Goal: Task Accomplishment & Management: Complete application form

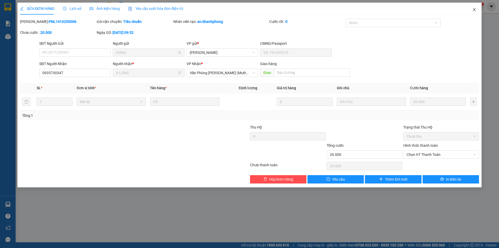
click at [475, 10] on icon "close" at bounding box center [474, 10] width 4 height 4
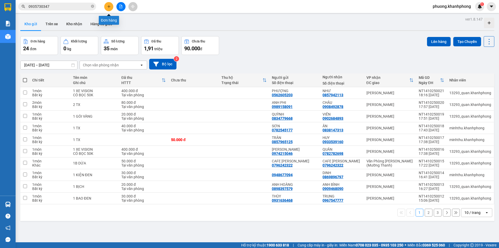
click at [106, 6] on button at bounding box center [108, 6] width 9 height 9
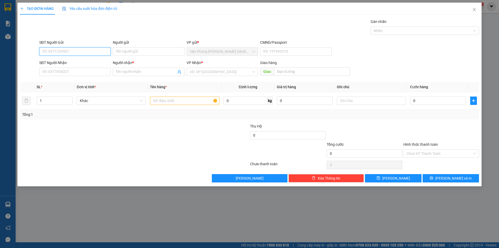
click at [55, 54] on input "SĐT Người Gửi" at bounding box center [74, 51] width 71 height 8
paste input "0398410842"
type input "0398410842"
click at [132, 51] on input "Người gửi" at bounding box center [148, 51] width 71 height 8
type input "[PERSON_NAME]"
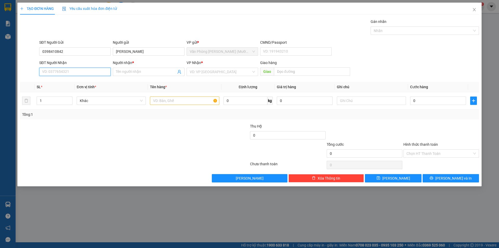
click at [53, 72] on input "SĐT Người Nhận" at bounding box center [74, 72] width 71 height 8
paste input "0398410842"
type input "0398410842"
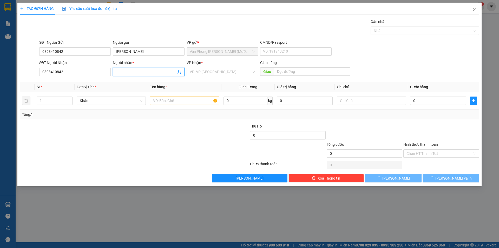
click at [128, 72] on input "Người nhận *" at bounding box center [146, 72] width 60 height 6
drag, startPoint x: 128, startPoint y: 72, endPoint x: 119, endPoint y: 69, distance: 9.5
click at [119, 69] on input "Người nhận *" at bounding box center [146, 72] width 60 height 6
click at [123, 74] on input "Người nhận *" at bounding box center [146, 72] width 60 height 6
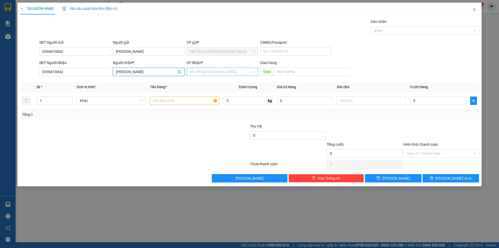
type input "[PERSON_NAME]"
click at [214, 74] on input "search" at bounding box center [221, 72] width 62 height 8
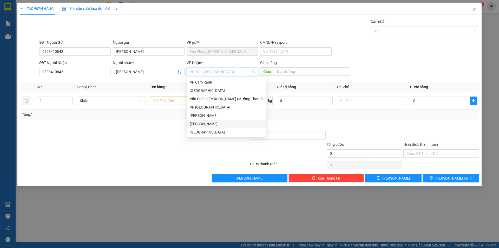
click at [203, 123] on div "[PERSON_NAME]" at bounding box center [226, 124] width 73 height 6
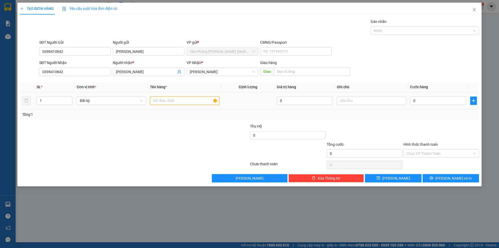
click at [168, 101] on input "text" at bounding box center [184, 100] width 69 height 8
type input "XE AB TK 21H5"
click at [173, 158] on div at bounding box center [211, 150] width 77 height 18
click at [428, 100] on input "0" at bounding box center [438, 100] width 56 height 8
type input "4"
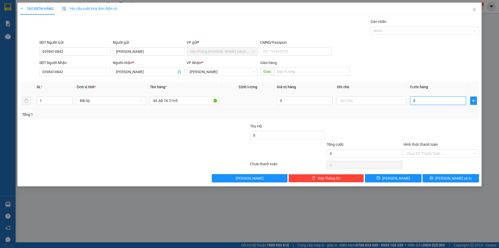
type input "4"
type input "40"
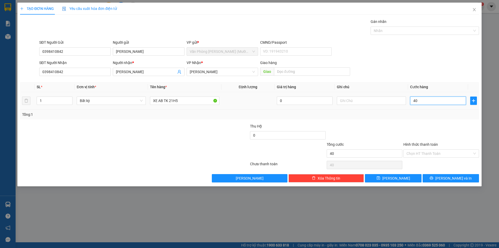
type input "400"
type input "400.000"
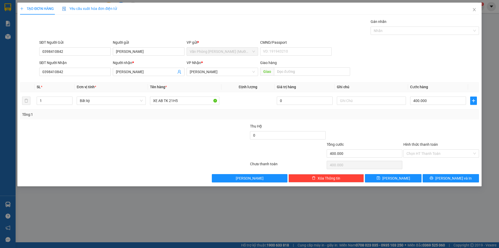
click at [432, 132] on div at bounding box center [441, 132] width 77 height 18
click at [427, 150] on input "Hình thức thanh toán" at bounding box center [439, 153] width 66 height 8
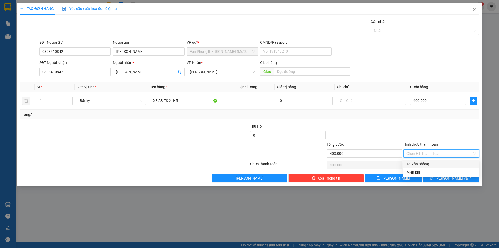
click at [422, 161] on div "Tại văn phòng" at bounding box center [440, 164] width 69 height 6
type input "0"
click at [447, 177] on span "[PERSON_NAME] và In" at bounding box center [453, 178] width 36 height 6
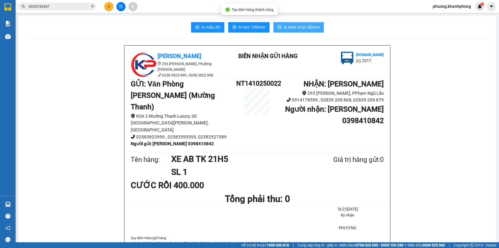
click at [299, 29] on span "In biên nhận 80mm" at bounding box center [302, 27] width 36 height 6
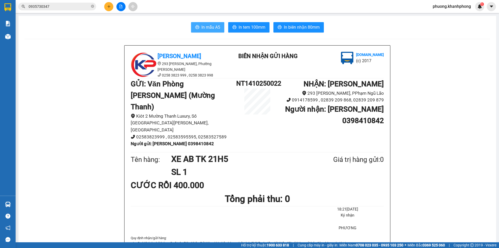
click at [212, 27] on span "In mẫu A5" at bounding box center [210, 27] width 19 height 6
click at [282, 84] on h1 "NHẬN : [PERSON_NAME]" at bounding box center [330, 83] width 105 height 11
click at [269, 84] on h1 "NT1410250022" at bounding box center [257, 83] width 42 height 10
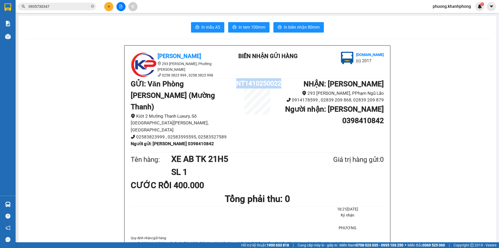
click at [269, 84] on h1 "NT1410250022" at bounding box center [257, 83] width 42 height 10
copy div "NT1410250022"
click at [107, 6] on button at bounding box center [108, 6] width 9 height 9
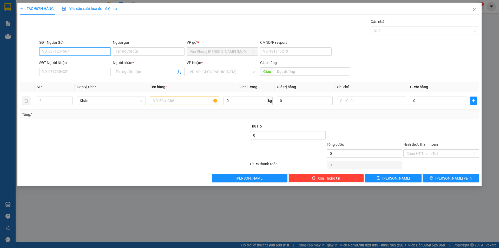
click at [66, 51] on input "SĐT Người Gửi" at bounding box center [74, 51] width 71 height 8
type input "0917004356"
click at [66, 63] on div "0917004356 - HIẾU" at bounding box center [74, 62] width 65 height 6
type input "HIẾU"
type input "0917004356"
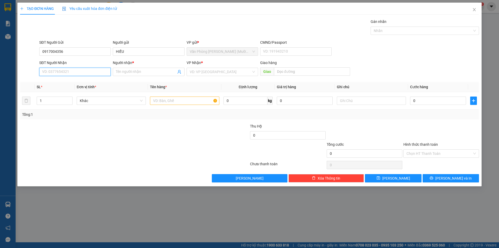
click at [71, 71] on input "SĐT Người Nhận" at bounding box center [74, 72] width 71 height 8
click at [62, 102] on div "0909109155 - THẢO" at bounding box center [74, 99] width 71 height 8
type input "0909109155"
type input "THẢO"
click at [223, 71] on span "[PERSON_NAME]" at bounding box center [222, 72] width 65 height 8
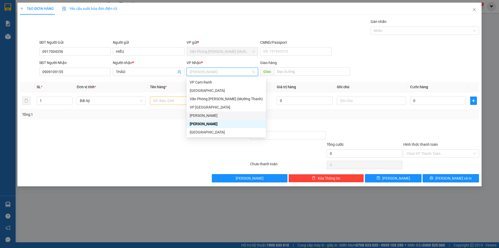
click at [208, 114] on div "[PERSON_NAME]" at bounding box center [226, 115] width 73 height 6
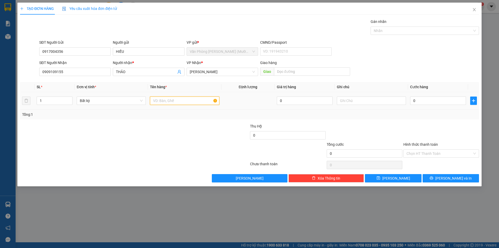
click at [169, 98] on input "text" at bounding box center [184, 100] width 69 height 8
type input "thùng xốp"
drag, startPoint x: 176, startPoint y: 121, endPoint x: 393, endPoint y: 85, distance: 220.3
click at [176, 121] on div "Transit Pickup Surcharge Ids Transit Deliver Surcharge Ids Transit Deliver Surc…" at bounding box center [249, 100] width 459 height 163
click at [425, 96] on div "0" at bounding box center [438, 100] width 56 height 10
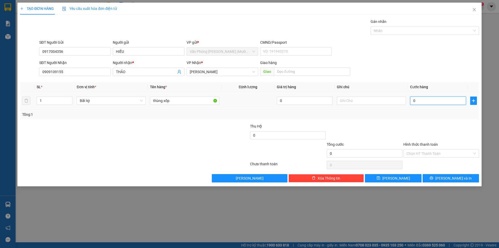
click at [425, 103] on input "0" at bounding box center [438, 100] width 56 height 8
type input "4"
type input "40"
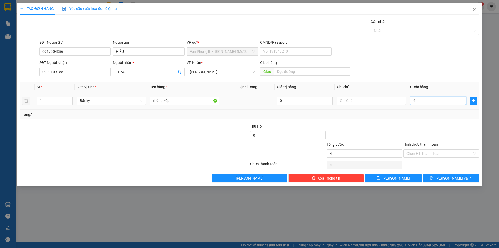
type input "40"
type input "40.000"
click at [421, 138] on div at bounding box center [441, 132] width 77 height 18
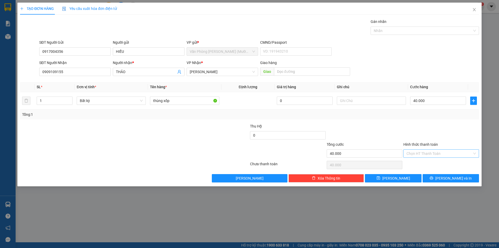
click at [420, 153] on input "Hình thức thanh toán" at bounding box center [439, 153] width 66 height 8
click at [417, 163] on div "Tại văn phòng" at bounding box center [440, 164] width 69 height 6
type input "0"
click at [455, 178] on span "[PERSON_NAME] và In" at bounding box center [453, 178] width 36 height 6
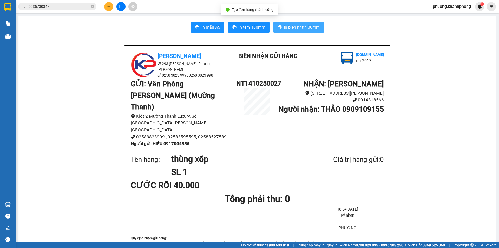
click at [311, 29] on span "In biên nhận 80mm" at bounding box center [302, 27] width 36 height 6
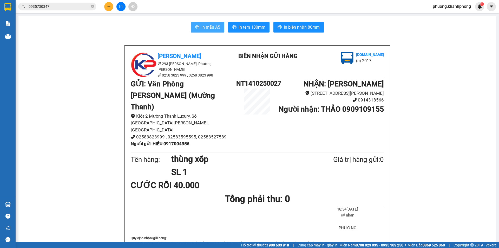
click at [195, 24] on button "In mẫu A5" at bounding box center [207, 27] width 33 height 10
